Goal: Navigation & Orientation: Find specific page/section

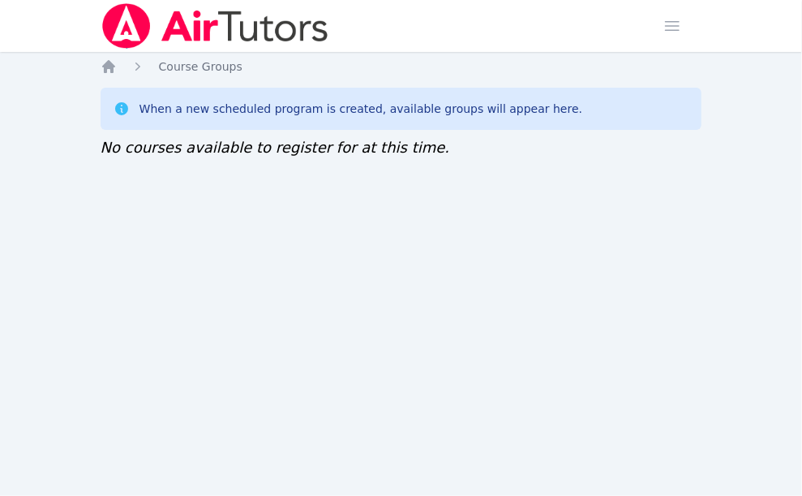
click at [100, 197] on div "Home Sessions Study Groups Students Messages Open user menu Sokha Lee Open main…" at bounding box center [401, 248] width 802 height 496
